Goal: Book appointment/travel/reservation

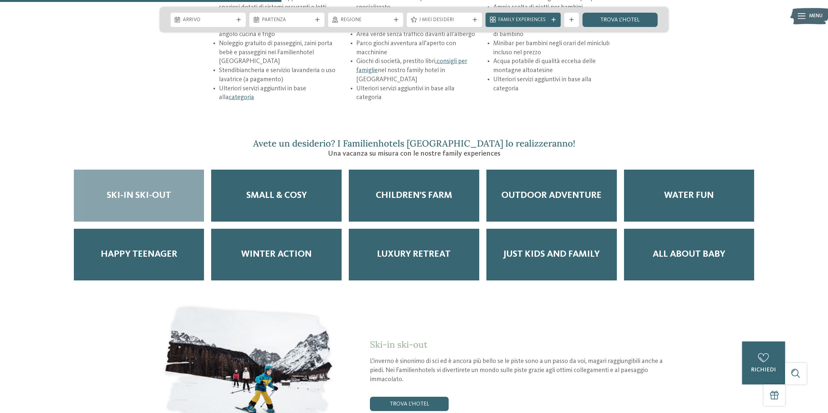
scroll to position [976, 0]
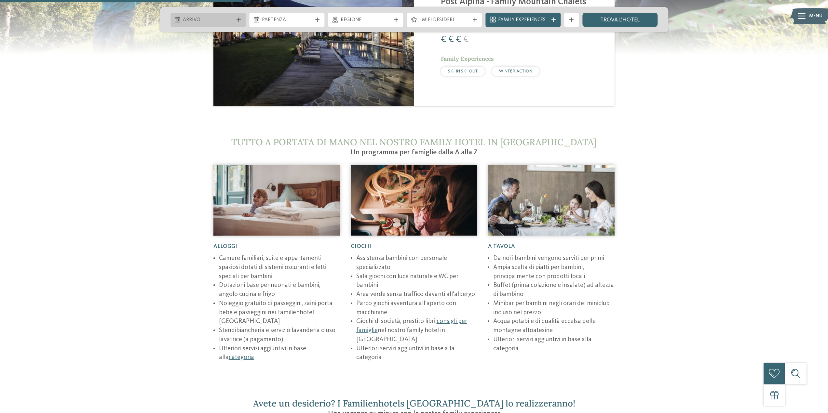
click at [238, 18] on icon at bounding box center [238, 20] width 4 height 4
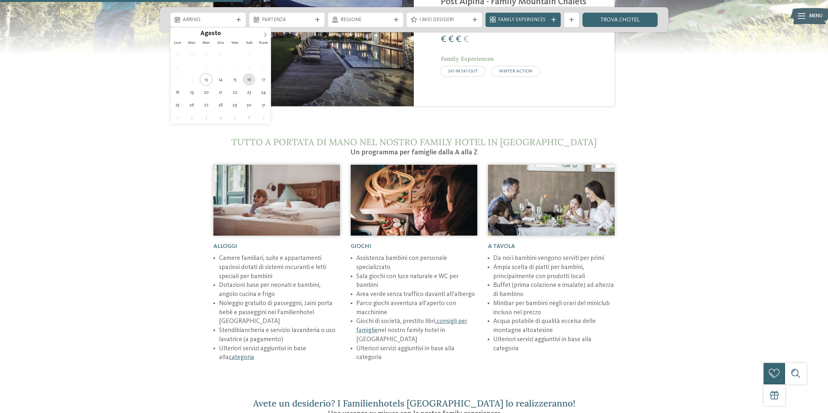
type div "[DATE]"
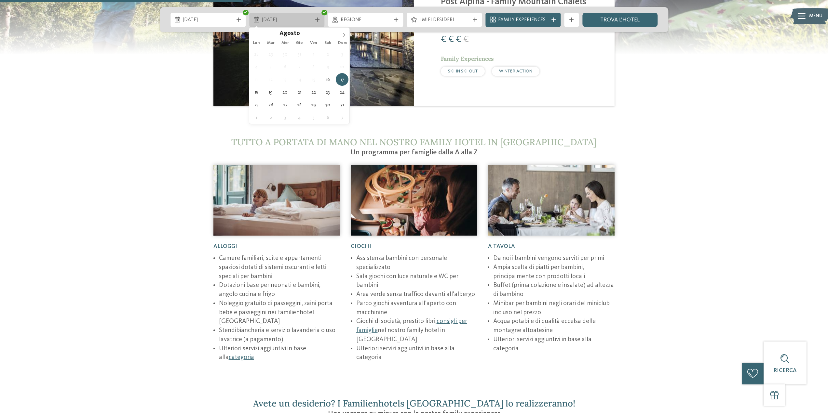
click at [315, 16] on div "[DATE]" at bounding box center [286, 20] width 75 height 14
type div "[DATE]"
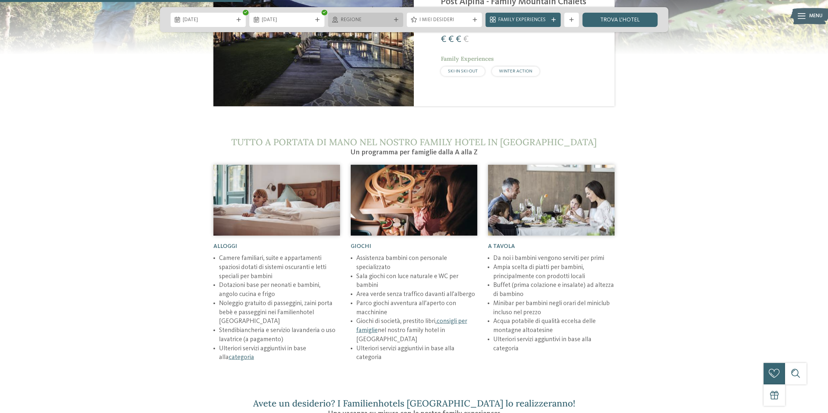
click at [395, 15] on div "Regione" at bounding box center [365, 20] width 75 height 14
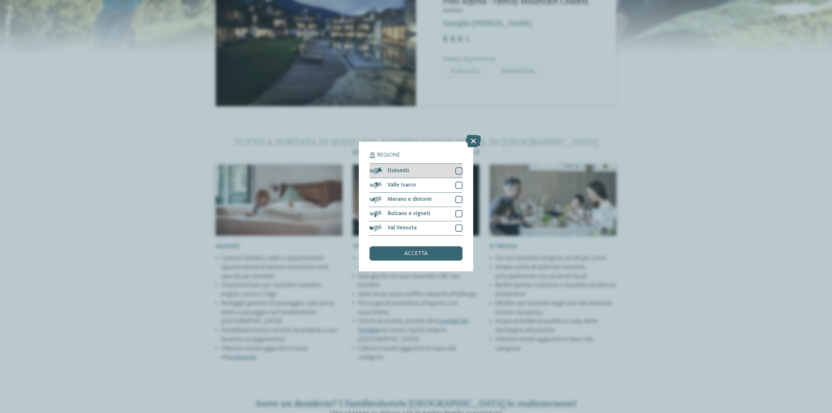
click at [459, 167] on div at bounding box center [459, 170] width 7 height 7
click at [423, 252] on span "accetta" at bounding box center [416, 254] width 23 height 6
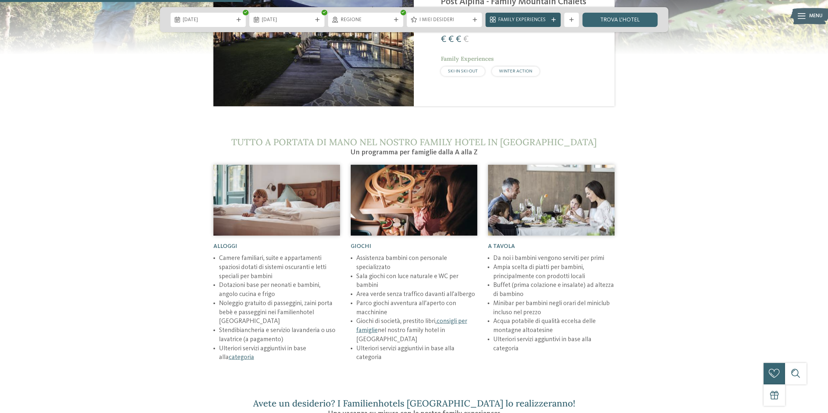
click at [530, 17] on span "Family Experiences" at bounding box center [523, 20] width 50 height 7
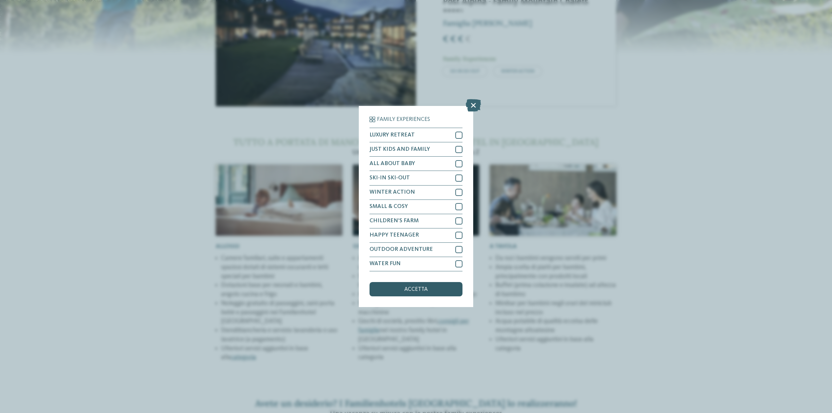
click at [440, 287] on div "accetta" at bounding box center [416, 289] width 93 height 14
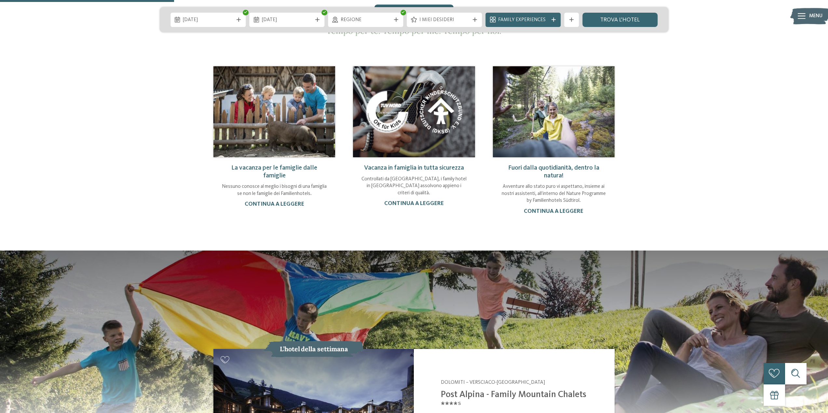
scroll to position [520, 0]
